Goal: Book appointment/travel/reservation

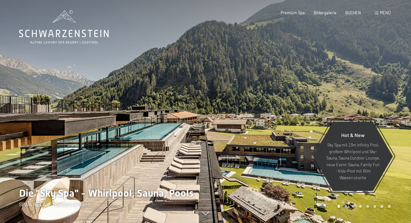
click at [65, 33] on icon at bounding box center [64, 34] width 90 height 8
click at [387, 11] on span "Menü" at bounding box center [385, 12] width 11 height 5
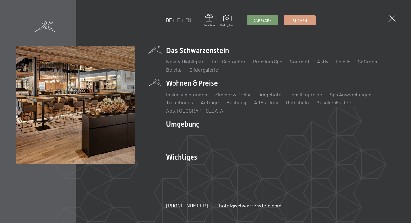
click at [209, 88] on li "Wohnen & Preise Inklusivleistungen Zimmer & Preise Liste Angebote Liste Familie…" at bounding box center [280, 96] width 228 height 36
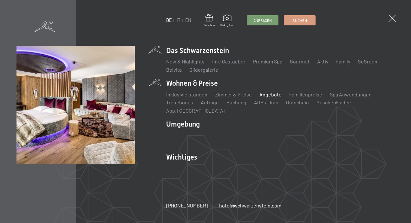
click at [274, 97] on link "Angebote" at bounding box center [270, 94] width 22 height 6
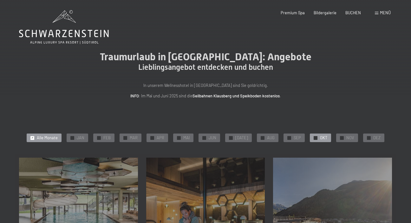
click at [322, 140] on span "OKT" at bounding box center [323, 138] width 7 height 6
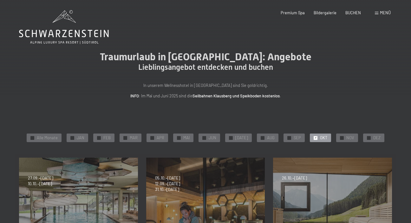
click at [403, 141] on div "✓ Alle Monate ✓ JAN ✓ FEB ✓ MAR ✓ APR ✓ MAI ✓ JUN ✓ JUL ✓ AUG ✓ SEP ✓ OKT ✓ NOV…" at bounding box center [205, 206] width 411 height 148
click at [385, 11] on span "Menü" at bounding box center [385, 12] width 11 height 5
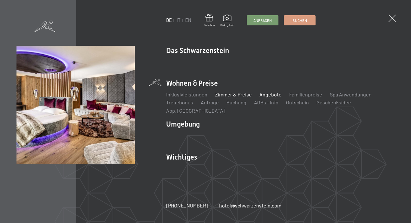
click at [241, 97] on link "Zimmer & Preise" at bounding box center [233, 94] width 37 height 6
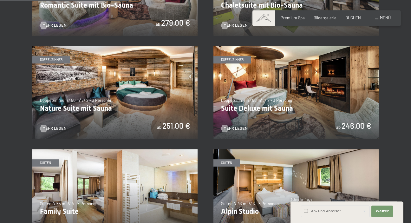
scroll to position [494, 0]
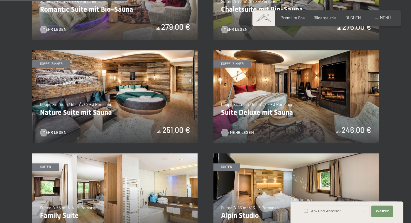
click at [238, 130] on span "Mehr Lesen" at bounding box center [242, 133] width 24 height 6
click at [154, 86] on img at bounding box center [114, 96] width 165 height 93
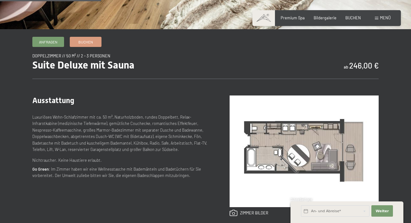
scroll to position [168, 0]
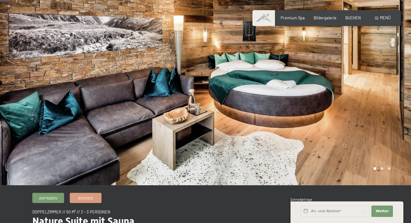
scroll to position [14, 0]
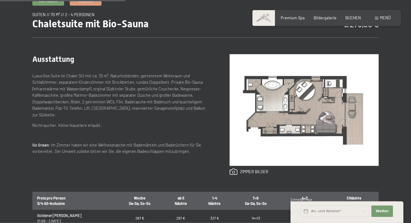
scroll to position [212, 0]
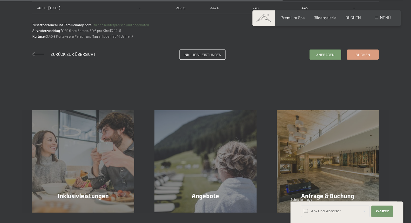
scroll to position [510, 0]
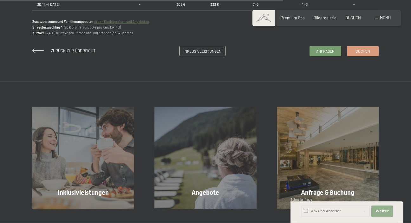
click at [380, 211] on span "Weiter" at bounding box center [381, 211] width 13 height 5
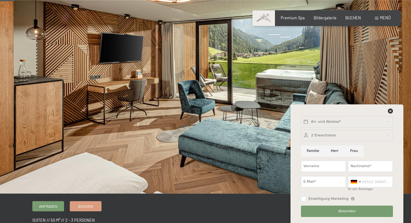
scroll to position [0, 0]
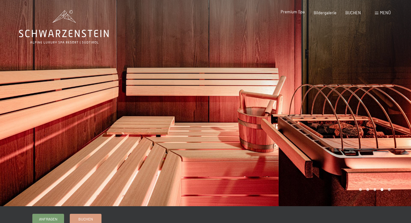
click at [300, 13] on span "Premium Spa" at bounding box center [293, 11] width 24 height 5
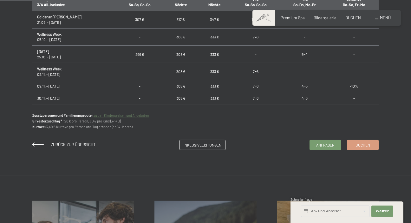
scroll to position [417, 0]
click at [323, 145] on span "Anfragen" at bounding box center [325, 143] width 18 height 5
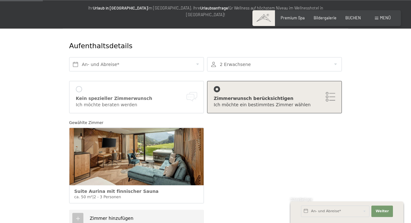
scroll to position [66, 0]
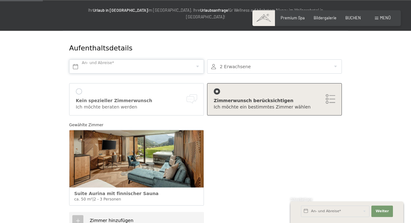
click at [132, 59] on input "text" at bounding box center [136, 66] width 135 height 14
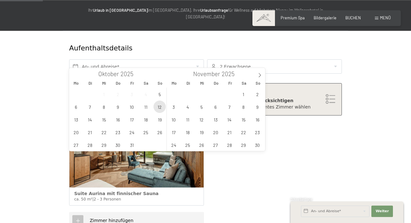
click at [161, 107] on span "12" at bounding box center [159, 106] width 12 height 12
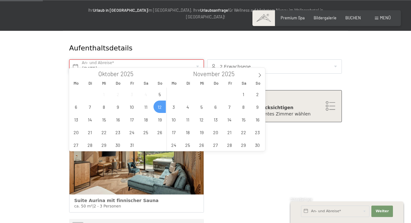
click at [153, 59] on input "[DATE]" at bounding box center [136, 66] width 135 height 14
click at [90, 120] on span "14" at bounding box center [90, 119] width 12 height 12
type input "[DATE] - [DATE]"
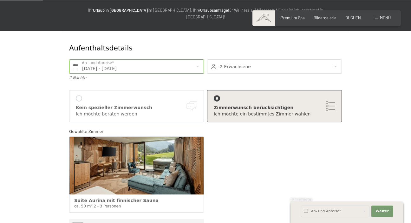
click at [339, 62] on div at bounding box center [274, 66] width 135 height 14
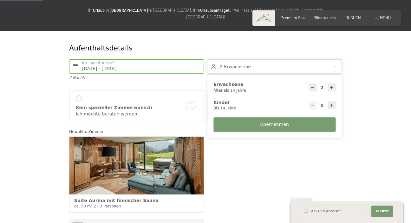
click at [305, 121] on button "Übernehmen" at bounding box center [274, 124] width 122 height 14
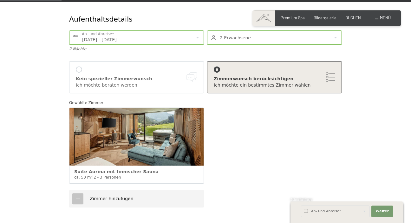
scroll to position [96, 0]
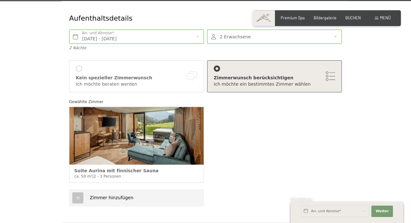
click at [331, 75] on div "Zimmerwunsch berücksichtigen" at bounding box center [274, 78] width 121 height 6
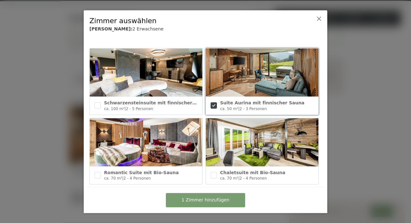
click at [290, 80] on img at bounding box center [262, 73] width 113 height 48
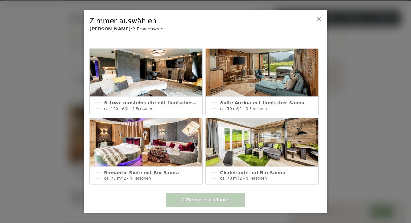
click at [288, 103] on span "Suite Aurina mit finnischer Sauna" at bounding box center [262, 102] width 84 height 5
checkbox input "true"
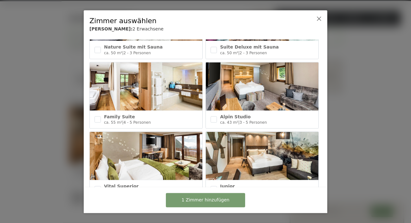
scroll to position [0, 0]
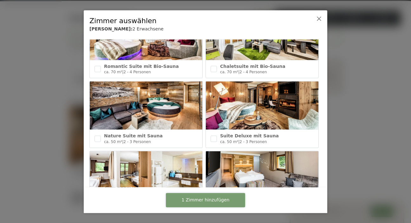
click at [231, 203] on button "1 Zimmer hinzufügen" at bounding box center [205, 200] width 79 height 14
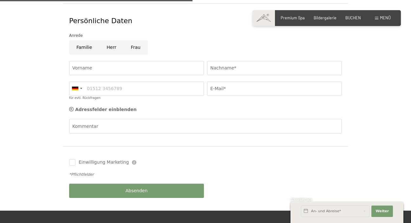
scroll to position [312, 0]
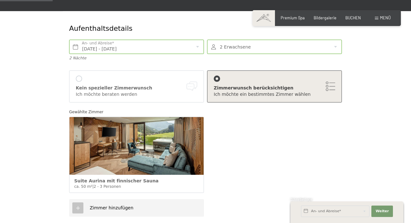
scroll to position [83, 0]
